Goal: Task Accomplishment & Management: Complete application form

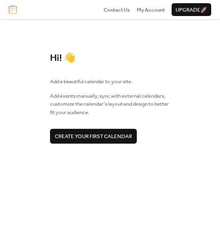
click at [104, 133] on span "Create your first calendar" at bounding box center [93, 137] width 77 height 8
click at [65, 139] on span "Create your first calendar" at bounding box center [93, 137] width 77 height 8
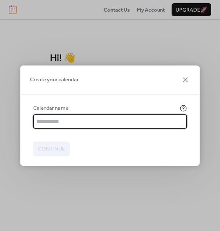
click at [69, 123] on input "text" at bounding box center [110, 121] width 154 height 14
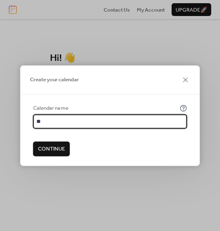
type input "**"
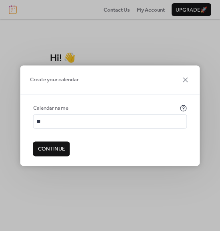
click at [59, 146] on span "Continue" at bounding box center [51, 149] width 27 height 8
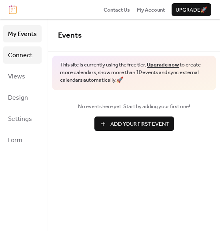
click at [20, 59] on span "Connect" at bounding box center [20, 55] width 24 height 12
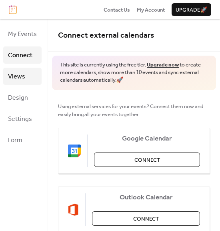
click at [22, 73] on span "Views" at bounding box center [16, 77] width 17 height 12
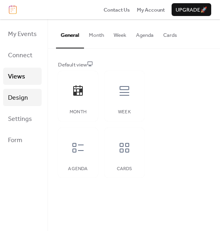
click at [12, 99] on span "Design" at bounding box center [18, 98] width 20 height 12
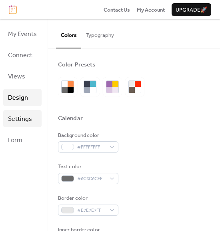
click at [14, 114] on span "Settings" at bounding box center [20, 119] width 24 height 12
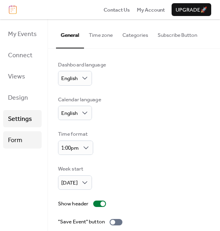
click at [14, 138] on span "Form" at bounding box center [15, 140] width 14 height 12
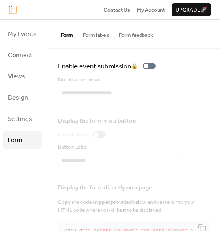
click at [101, 36] on button "Form labels" at bounding box center [96, 33] width 36 height 28
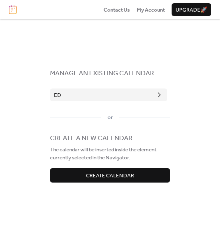
click at [94, 94] on button "ed" at bounding box center [108, 95] width 117 height 13
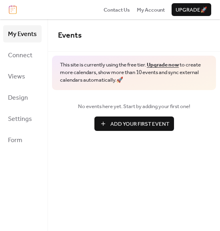
click at [125, 125] on span "Add Your First Event" at bounding box center [140, 124] width 59 height 8
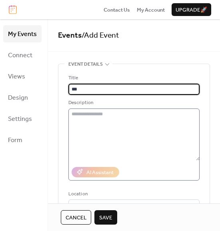
type input "***"
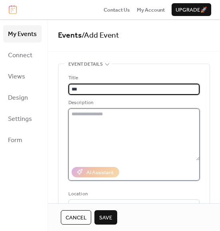
click at [81, 118] on textarea at bounding box center [134, 135] width 131 height 52
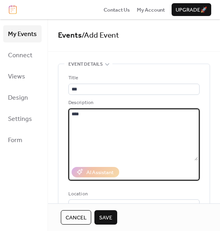
type textarea "****"
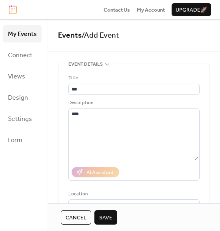
click at [100, 217] on span "Save" at bounding box center [105, 218] width 13 height 8
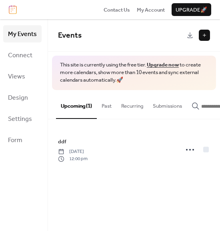
click at [109, 106] on button "Past" at bounding box center [107, 104] width 20 height 28
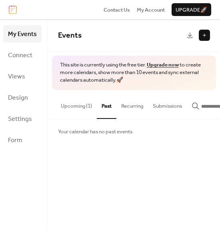
click at [127, 107] on button "Recurring" at bounding box center [133, 104] width 32 height 28
click at [62, 105] on button "Upcoming (1)" at bounding box center [76, 104] width 41 height 28
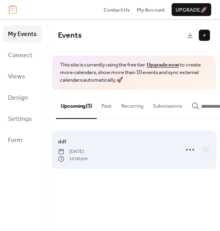
click at [85, 160] on span "12:00 pm" at bounding box center [73, 158] width 30 height 7
click at [187, 151] on circle at bounding box center [187, 150] width 2 height 2
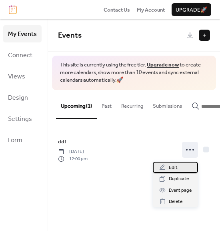
click at [171, 167] on span "Edit" at bounding box center [173, 168] width 9 height 8
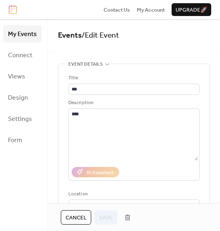
click at [79, 59] on div "**********" at bounding box center [134, 111] width 172 height 184
click at [101, 216] on div "Cancel Save" at bounding box center [98, 217] width 74 height 14
click at [78, 218] on span "Cancel" at bounding box center [76, 218] width 21 height 8
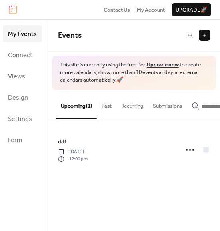
click at [161, 109] on button "Submissions" at bounding box center [167, 104] width 39 height 28
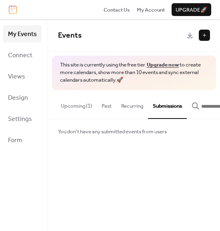
click at [131, 107] on button "Recurring" at bounding box center [133, 104] width 32 height 28
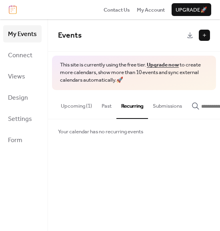
click at [102, 108] on button "Past" at bounding box center [107, 104] width 20 height 28
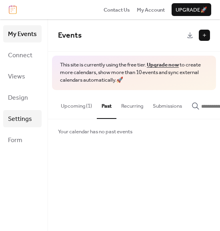
click at [21, 115] on span "Settings" at bounding box center [20, 119] width 24 height 12
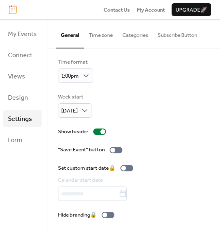
scroll to position [71, 0]
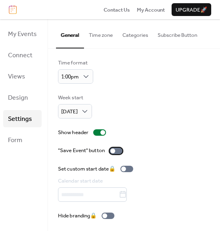
click at [113, 150] on div at bounding box center [113, 151] width 5 height 5
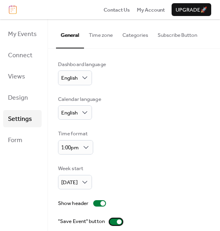
scroll to position [0, 0]
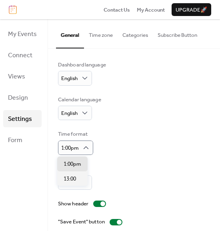
click at [111, 132] on div "Time format 1:00pm" at bounding box center [134, 142] width 152 height 25
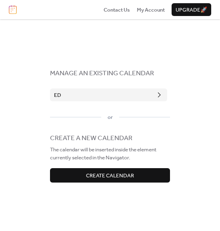
click at [73, 96] on button "ed" at bounding box center [108, 95] width 117 height 13
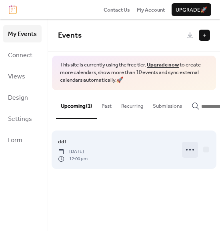
click at [192, 149] on icon at bounding box center [190, 149] width 13 height 13
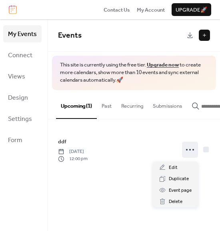
click at [149, 81] on span "This site is currently using the free tier. Upgrade now to create more calendar…" at bounding box center [134, 72] width 148 height 23
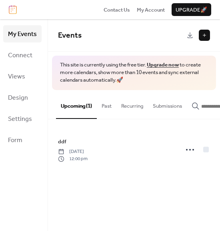
click at [204, 36] on button at bounding box center [204, 35] width 11 height 11
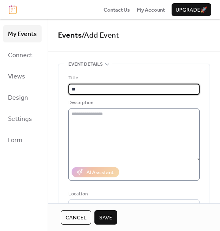
type input "**"
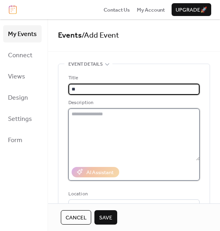
click at [91, 124] on textarea at bounding box center [134, 135] width 131 height 52
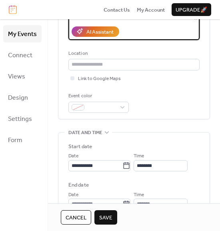
scroll to position [141, 0]
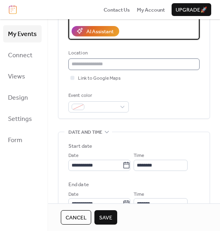
type textarea "**********"
click at [105, 67] on input "text" at bounding box center [134, 64] width 131 height 11
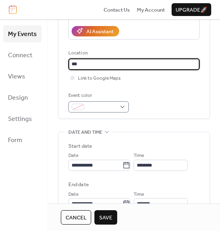
type input "***"
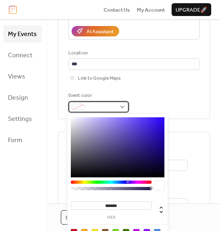
click at [77, 105] on div at bounding box center [78, 107] width 13 height 6
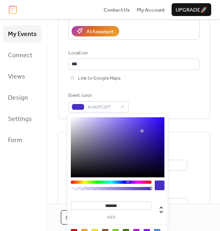
type input "*******"
drag, startPoint x: 103, startPoint y: 144, endPoint x: 149, endPoint y: 127, distance: 48.6
click at [149, 127] on div at bounding box center [118, 147] width 94 height 60
click at [165, 93] on div "Event color #4525D8FF" at bounding box center [134, 102] width 131 height 21
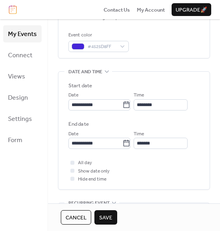
scroll to position [231, 0]
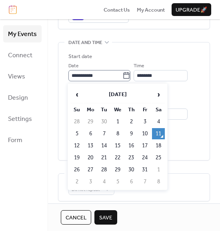
click at [125, 74] on icon at bounding box center [127, 76] width 8 height 8
click at [123, 74] on input "**********" at bounding box center [96, 75] width 54 height 11
click at [106, 158] on td "21" at bounding box center [104, 157] width 13 height 11
type input "**********"
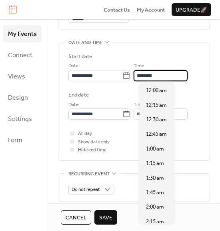
click at [151, 72] on input "********" at bounding box center [161, 75] width 54 height 11
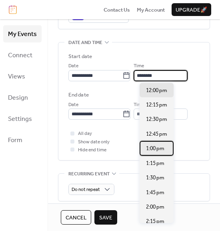
click at [149, 145] on span "1:00 pm" at bounding box center [155, 149] width 18 height 8
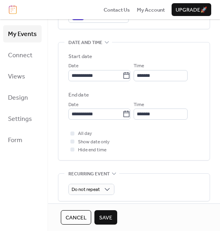
type input "*******"
click at [153, 112] on input "*******" at bounding box center [161, 114] width 54 height 11
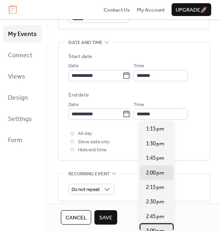
click at [151, 228] on span "3:00 pm" at bounding box center [155, 231] width 18 height 8
type input "*******"
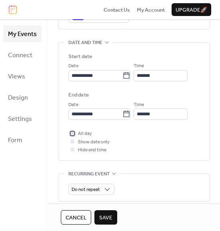
click at [72, 135] on div at bounding box center [73, 133] width 4 height 4
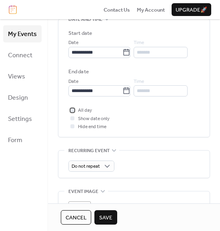
scroll to position [254, 0]
click at [72, 111] on icon at bounding box center [72, 110] width 2 height 2
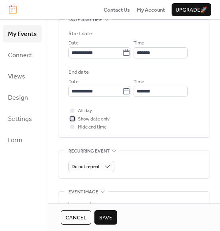
click at [73, 120] on div at bounding box center [73, 119] width 4 height 4
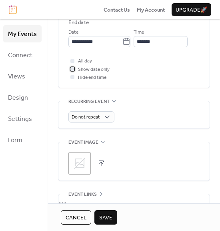
scroll to position [303, 0]
click at [85, 118] on span "Do not repeat" at bounding box center [86, 117] width 28 height 9
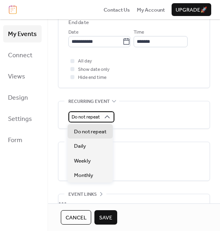
click at [85, 118] on span "Do not repeat" at bounding box center [86, 117] width 28 height 9
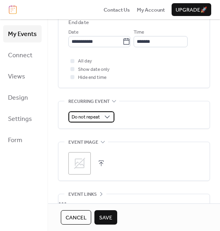
click at [85, 118] on span "Do not repeat" at bounding box center [86, 117] width 28 height 9
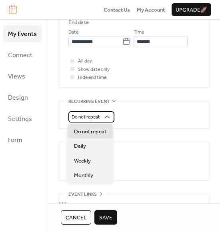
click at [89, 118] on span "Do not repeat" at bounding box center [86, 117] width 28 height 9
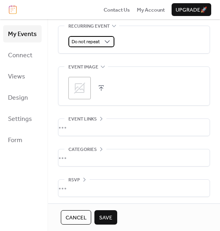
scroll to position [378, 0]
click at [83, 129] on div "•••" at bounding box center [134, 127] width 151 height 17
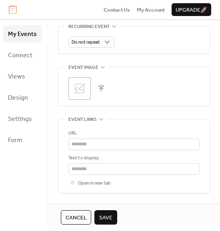
click at [83, 129] on div "URL Text to display Open in new tab" at bounding box center [134, 156] width 131 height 74
click at [89, 122] on span "Event links" at bounding box center [83, 120] width 28 height 8
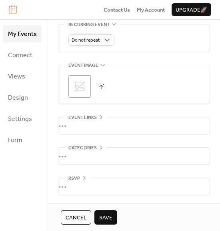
scroll to position [380, 0]
click at [79, 180] on div "•••" at bounding box center [134, 187] width 151 height 17
click at [79, 180] on span "RSVP" at bounding box center [75, 179] width 12 height 8
click at [79, 180] on div "•••" at bounding box center [134, 187] width 151 height 17
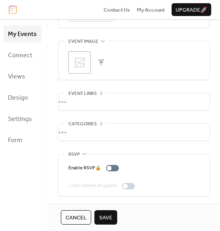
scroll to position [406, 0]
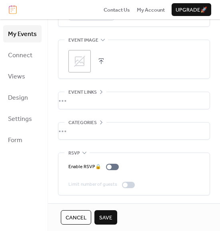
click at [106, 215] on span "Save" at bounding box center [105, 218] width 13 height 8
